Goal: Task Accomplishment & Management: Manage account settings

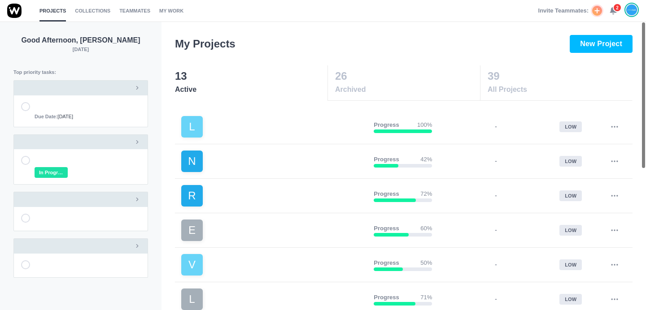
click at [615, 9] on span "2" at bounding box center [616, 7] width 9 height 9
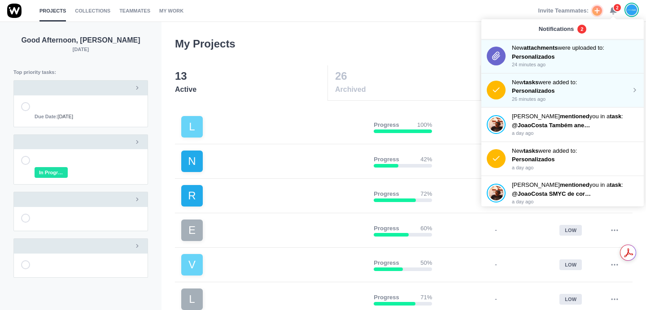
click at [565, 84] on p "New tasks were added to:" at bounding box center [571, 82] width 119 height 9
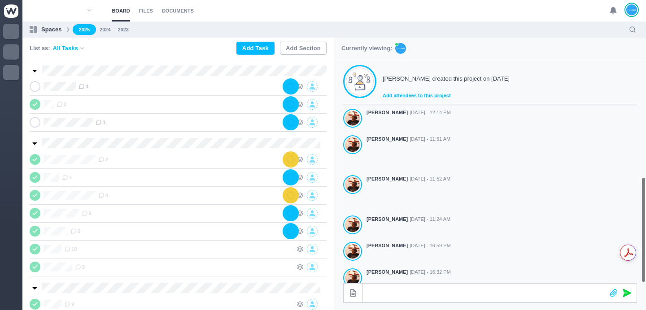
scroll to position [250, 0]
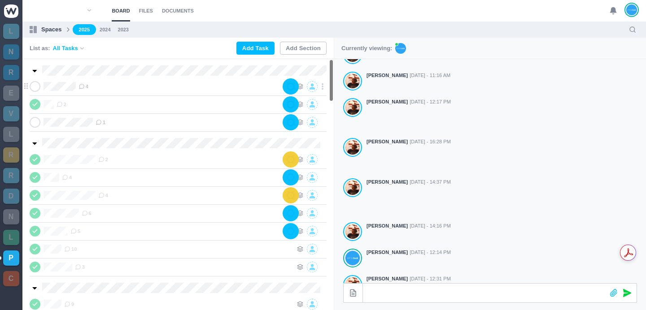
click at [90, 87] on div "4" at bounding box center [180, 86] width 205 height 11
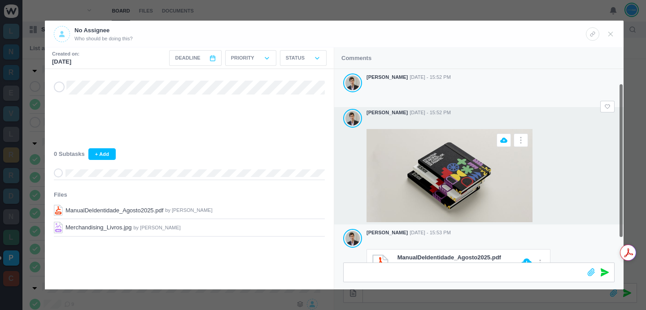
scroll to position [48, 0]
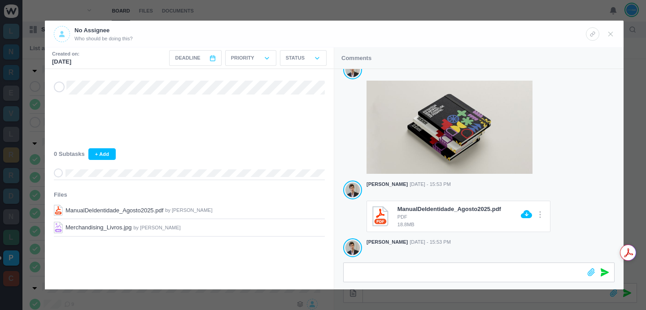
click at [273, 8] on div at bounding box center [323, 155] width 646 height 310
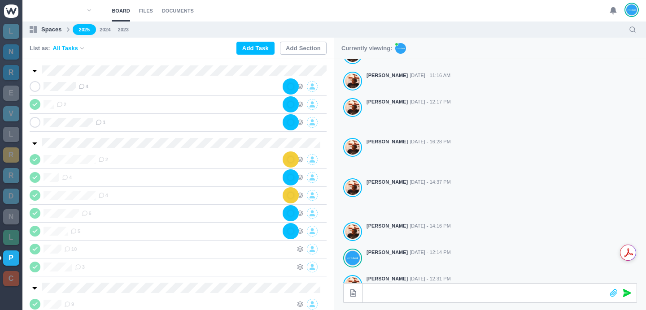
scroll to position [38, 0]
click at [85, 87] on icon at bounding box center [81, 86] width 6 height 6
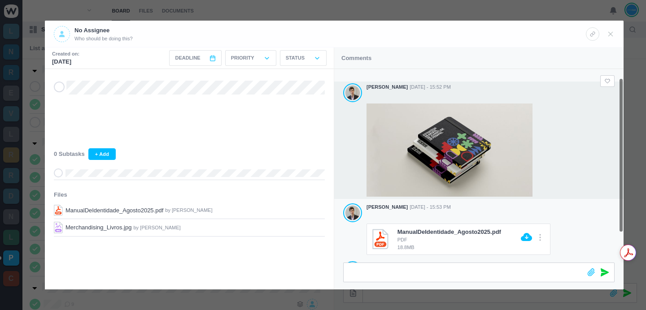
scroll to position [48, 0]
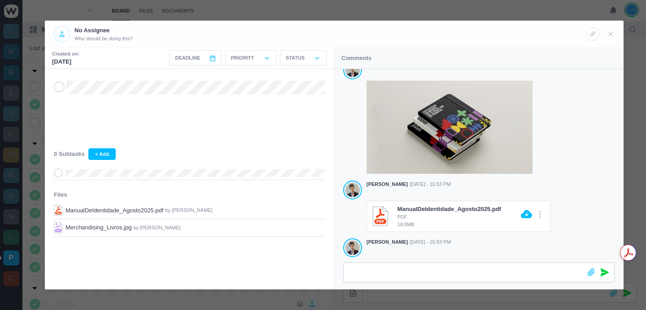
click at [360, 10] on div at bounding box center [323, 155] width 646 height 310
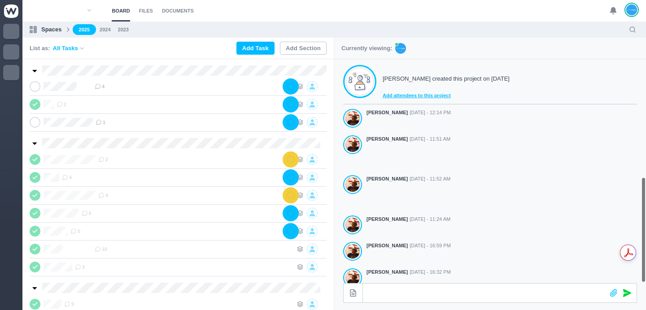
scroll to position [250, 0]
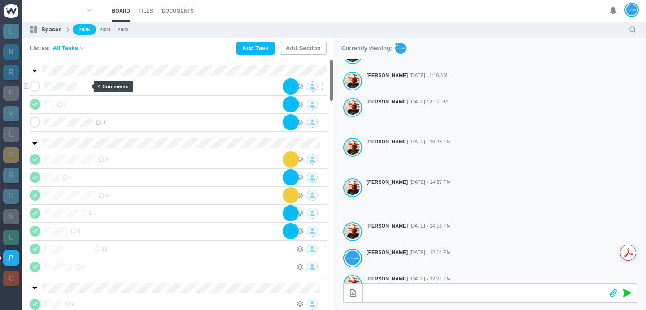
click at [95, 87] on span "4" at bounding box center [100, 86] width 10 height 7
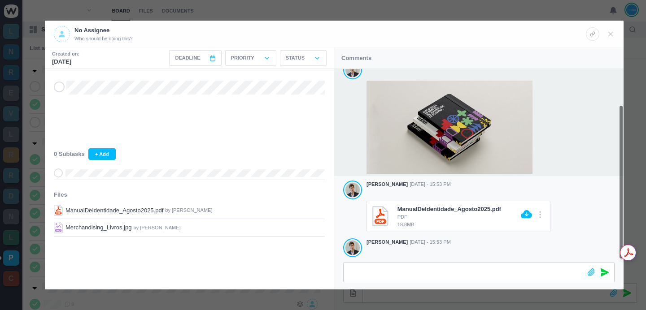
scroll to position [0, 0]
